Goal: Navigation & Orientation: Find specific page/section

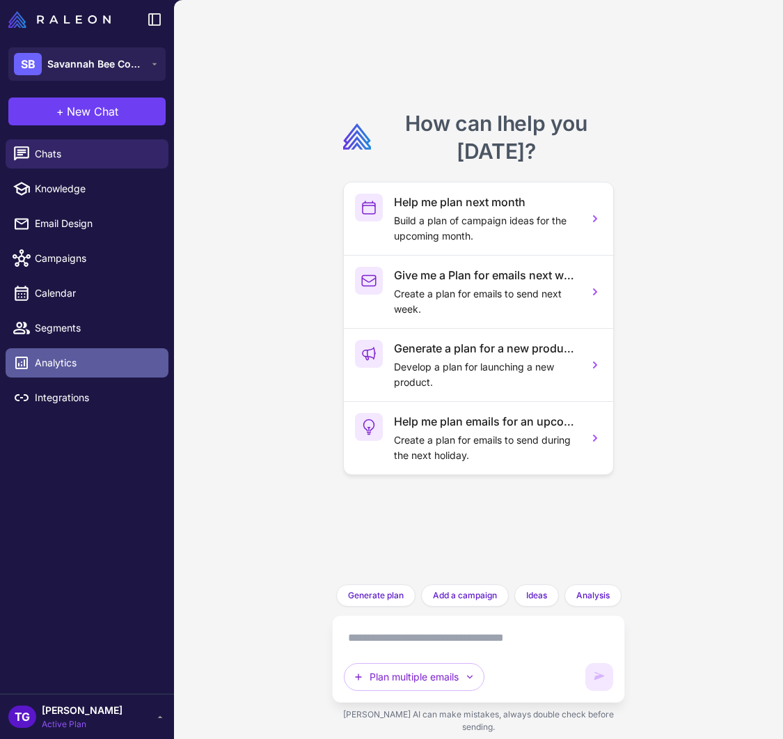
click at [61, 361] on span "Analytics" at bounding box center [96, 362] width 123 height 15
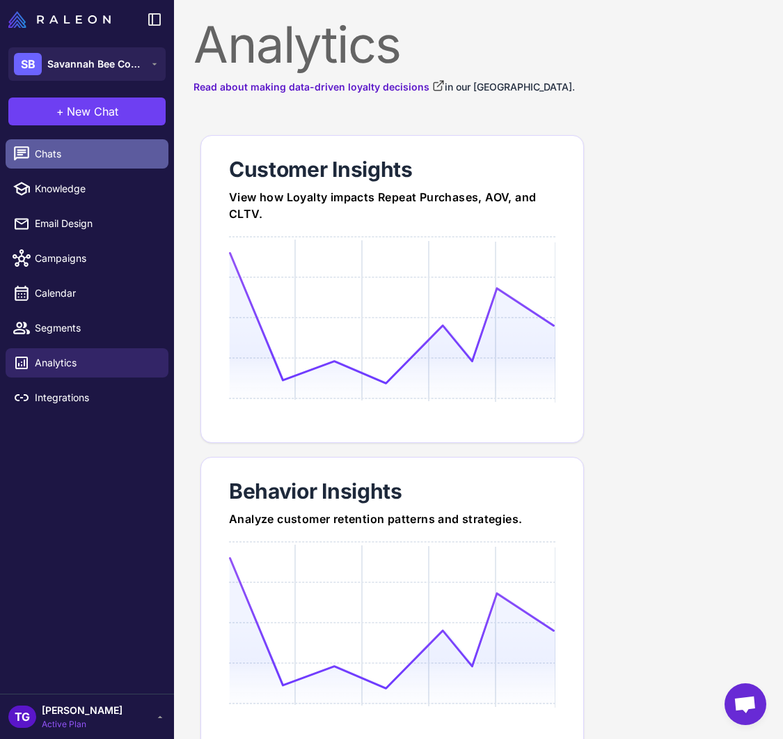
click at [52, 165] on link "Chats" at bounding box center [87, 153] width 163 height 29
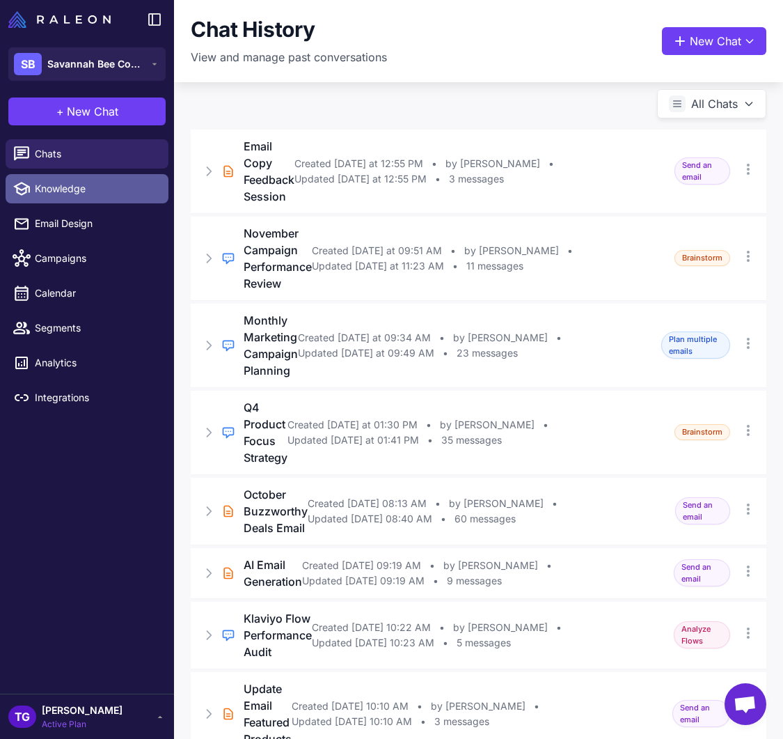
click at [61, 187] on span "Knowledge" at bounding box center [96, 188] width 123 height 15
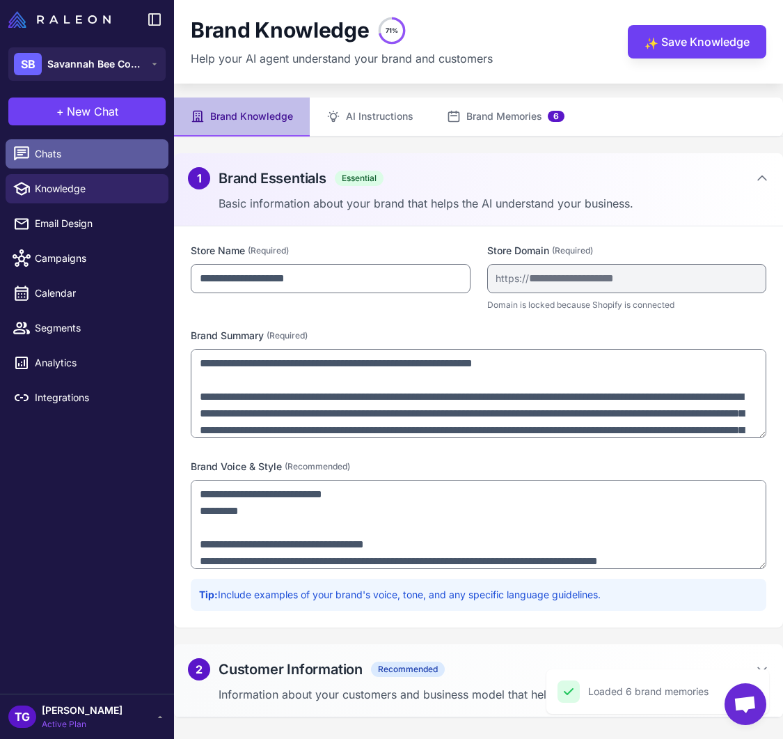
click at [54, 155] on span "Chats" at bounding box center [96, 153] width 123 height 15
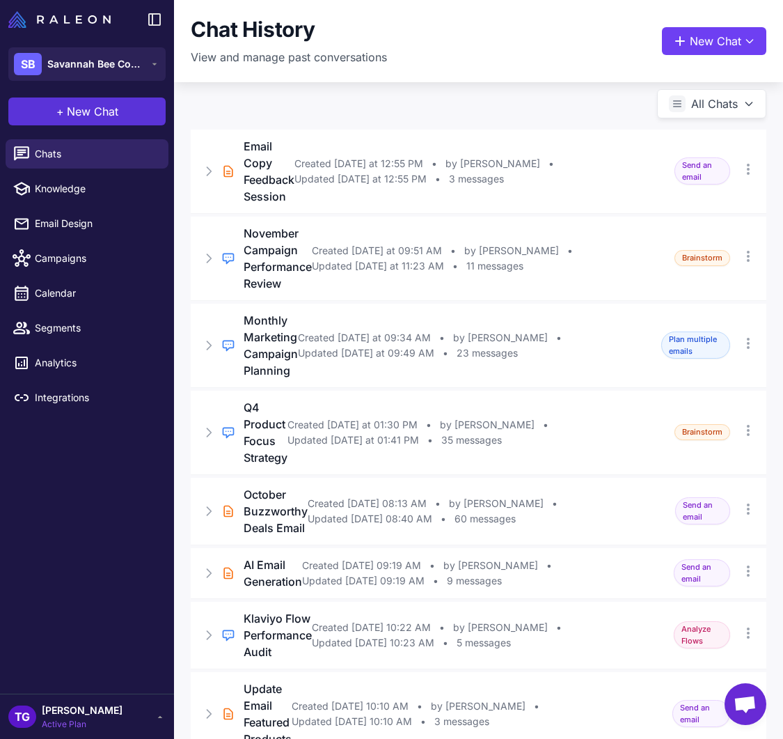
click at [88, 114] on span "New Chat" at bounding box center [93, 111] width 52 height 17
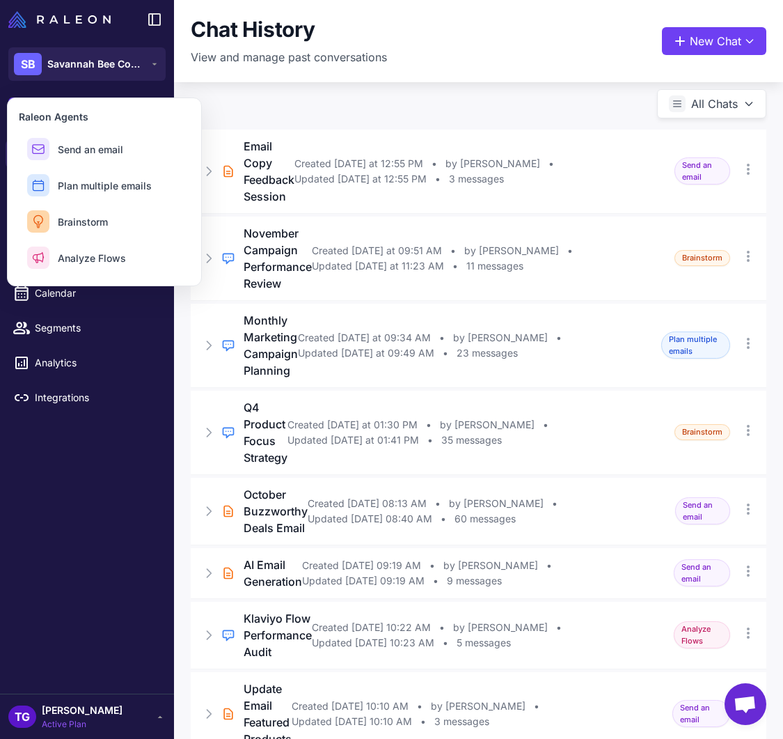
click at [99, 455] on div "Chats Knowledge Email Design Campaigns Calendar Segments Analytics Integrations" at bounding box center [87, 414] width 174 height 560
